Goal: Navigation & Orientation: Find specific page/section

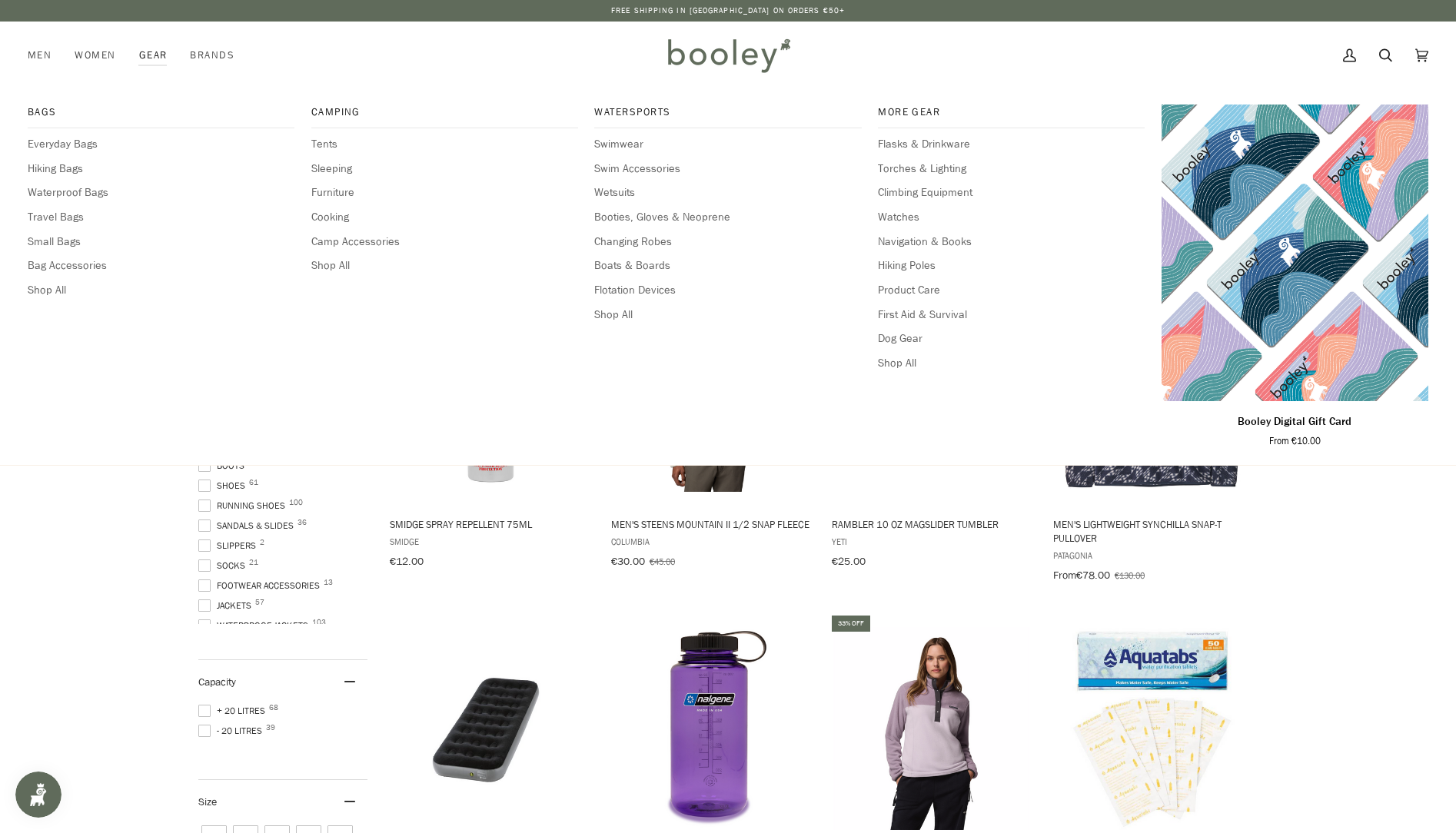
click at [145, 54] on link "Gear" at bounding box center [153, 55] width 52 height 68
